Goal: Check status: Check status

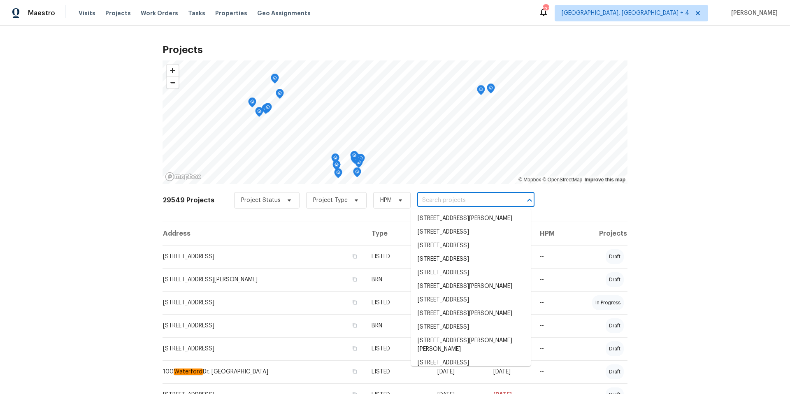
click at [436, 200] on input "text" at bounding box center [464, 200] width 94 height 13
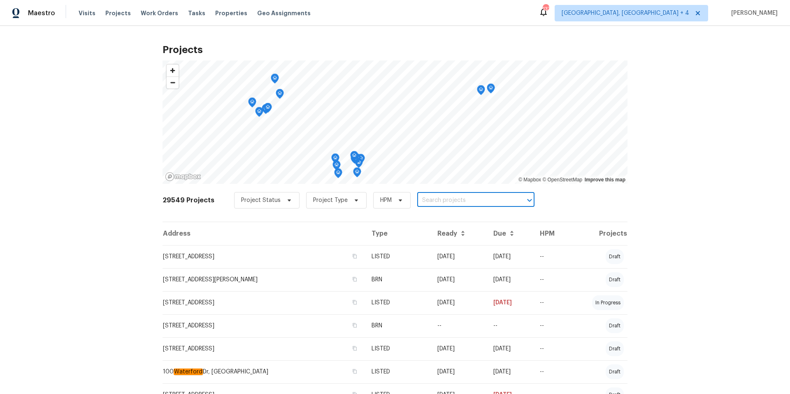
paste input "[STREET_ADDRESS]"
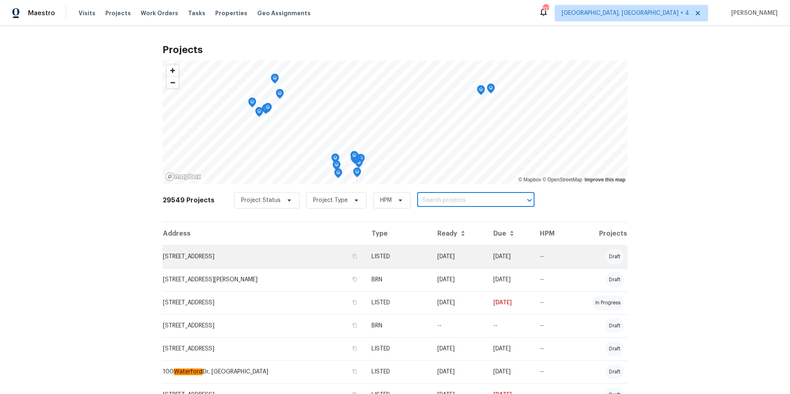
type input "[STREET_ADDRESS]"
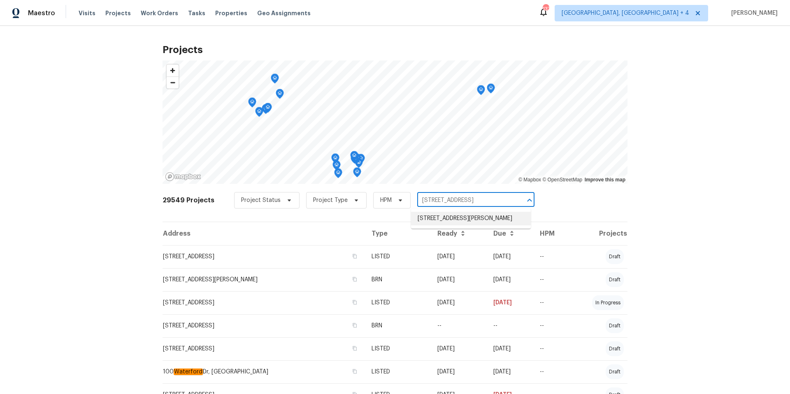
click at [449, 217] on li "[STREET_ADDRESS][PERSON_NAME]" at bounding box center [471, 219] width 120 height 14
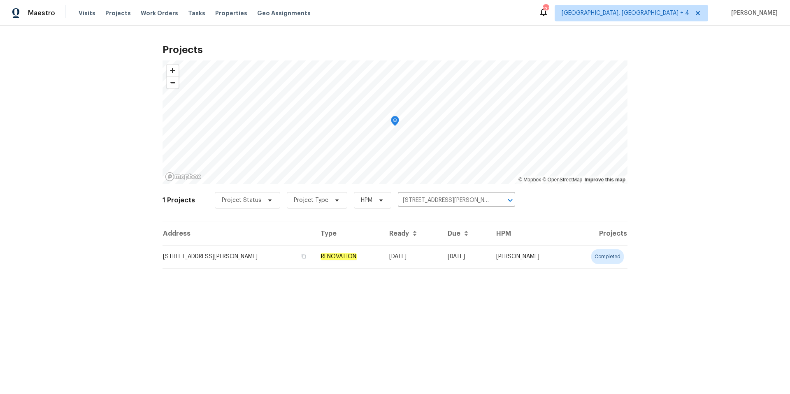
click at [205, 259] on td "[STREET_ADDRESS][PERSON_NAME]" at bounding box center [238, 256] width 151 height 23
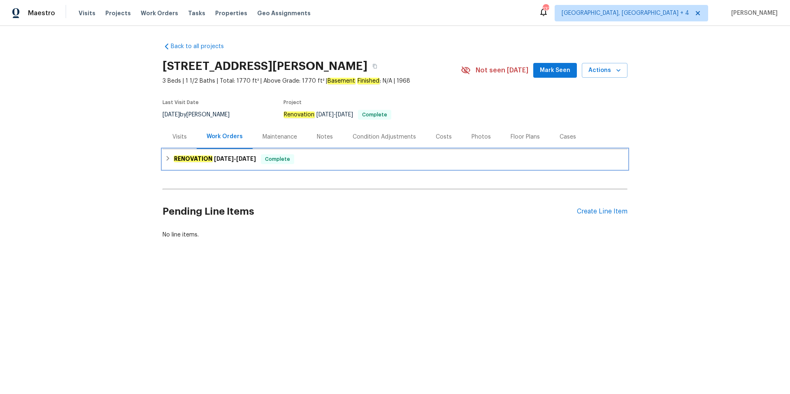
click at [229, 161] on span "[DATE]" at bounding box center [224, 159] width 20 height 6
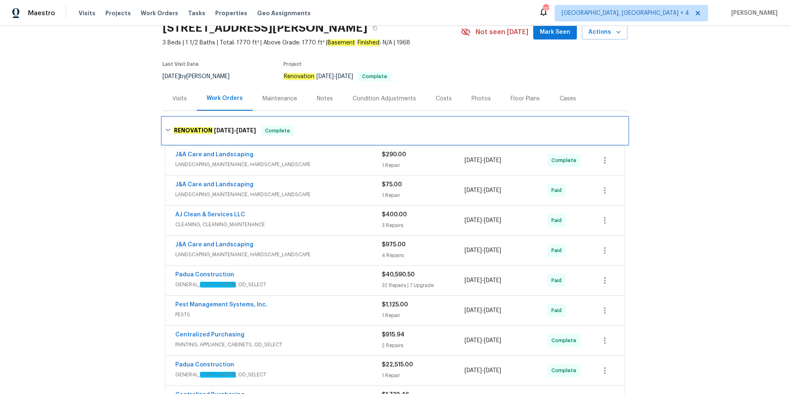
scroll to position [32, 0]
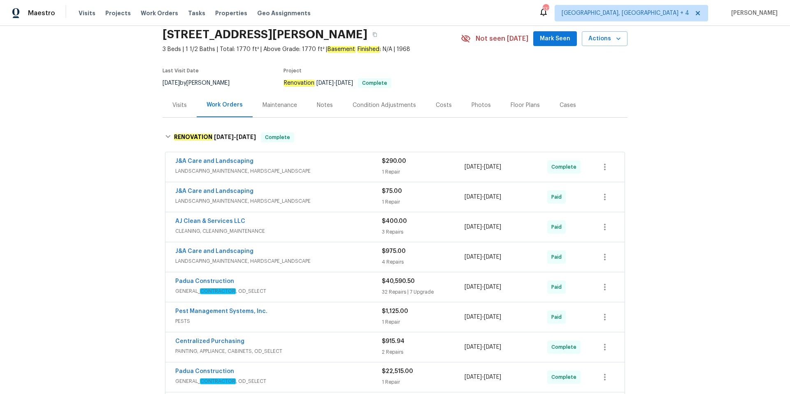
click at [284, 289] on span "GENERAL_ CONTRACTOR , OD_SELECT" at bounding box center [278, 291] width 207 height 8
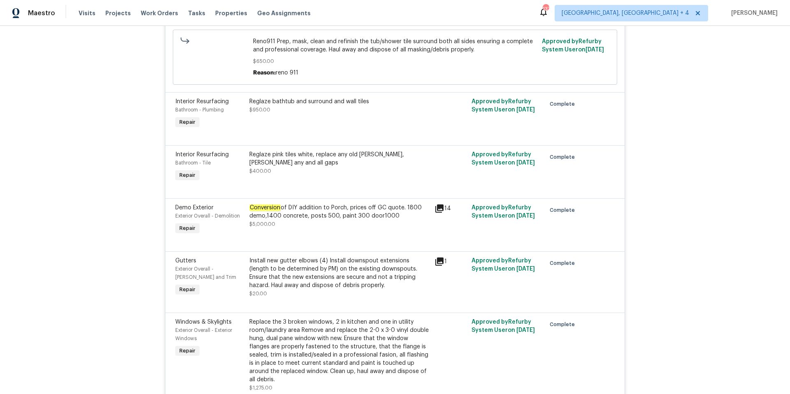
scroll to position [538, 0]
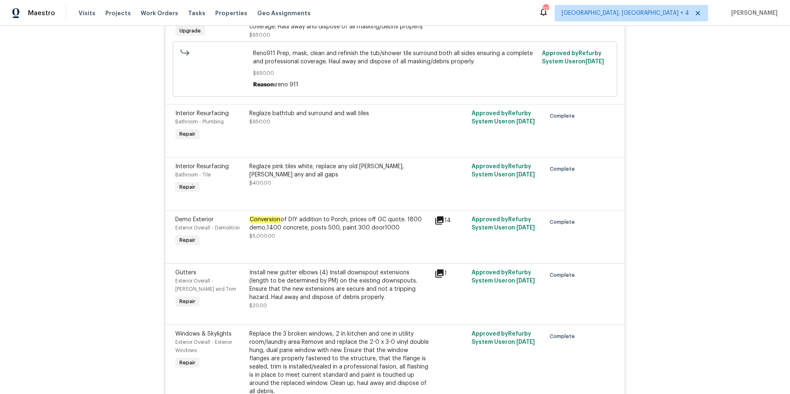
click at [439, 225] on icon at bounding box center [440, 221] width 8 height 8
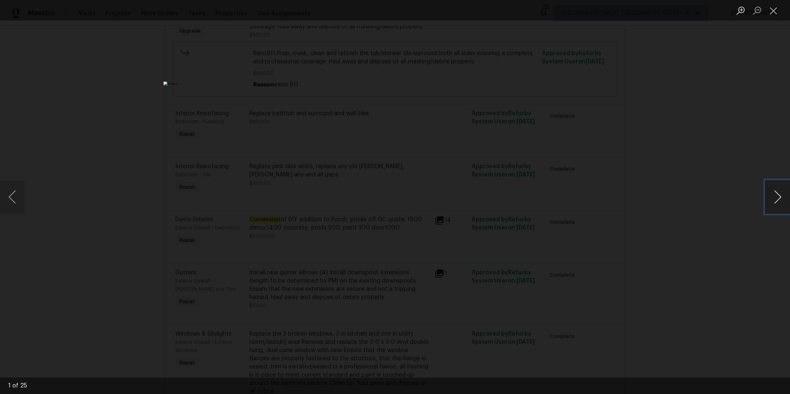
click at [775, 198] on button "Next image" at bounding box center [778, 197] width 25 height 33
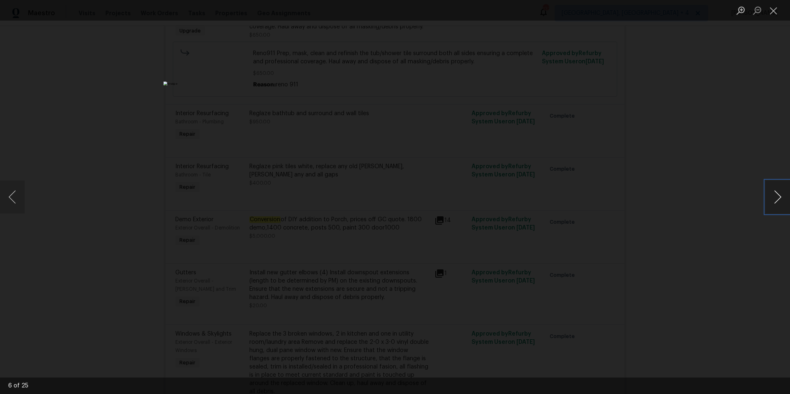
click at [775, 198] on button "Next image" at bounding box center [778, 197] width 25 height 33
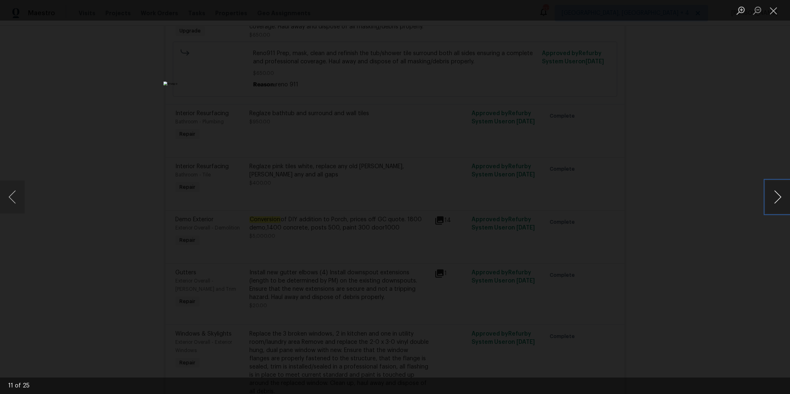
click at [775, 198] on button "Next image" at bounding box center [778, 197] width 25 height 33
